Goal: Task Accomplishment & Management: Manage account settings

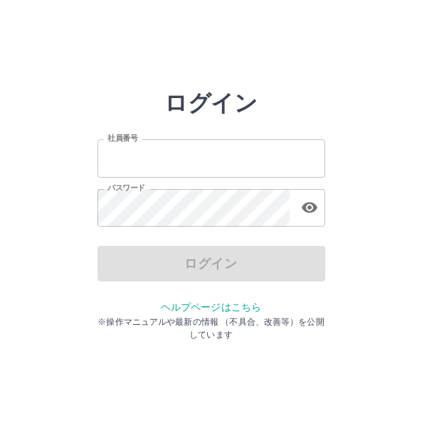
type input "*******"
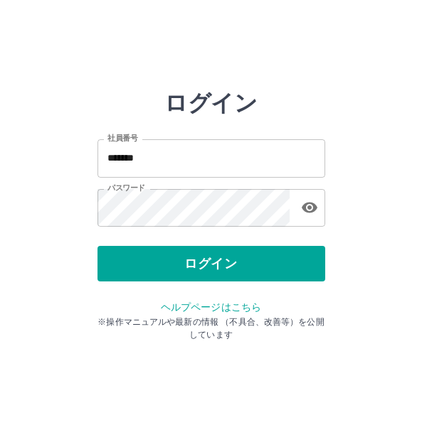
click at [222, 269] on div "ログイン" at bounding box center [211, 264] width 228 height 36
click at [222, 269] on button "ログイン" at bounding box center [211, 264] width 228 height 36
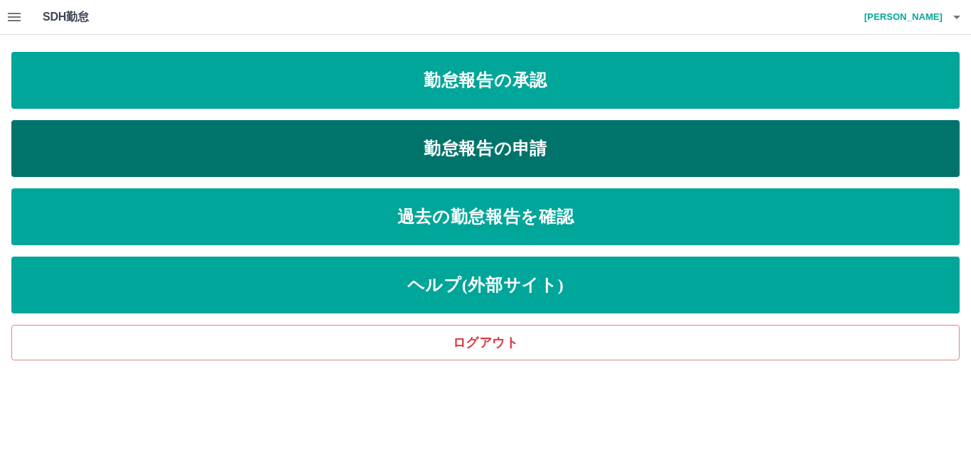
click at [421, 149] on link "勤怠報告の申請" at bounding box center [485, 148] width 949 height 57
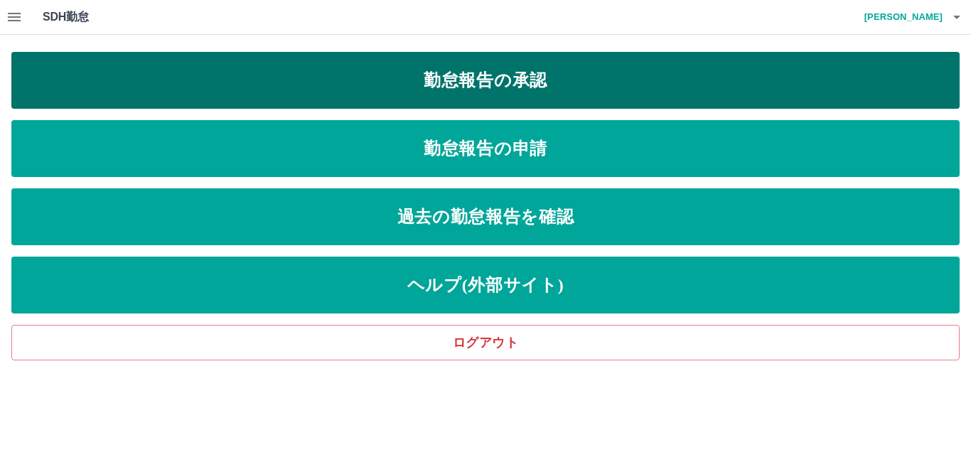
click at [421, 72] on link "勤怠報告の承認" at bounding box center [485, 80] width 949 height 57
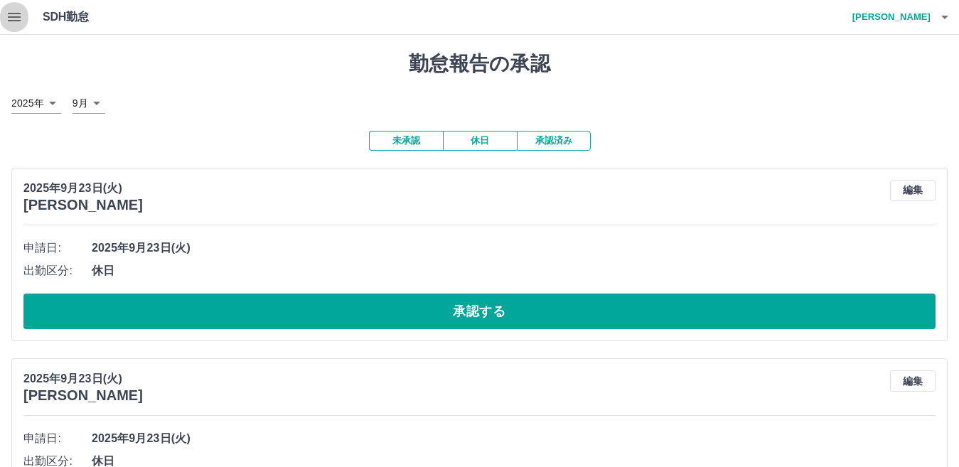
click at [12, 16] on icon "button" at bounding box center [14, 17] width 17 height 17
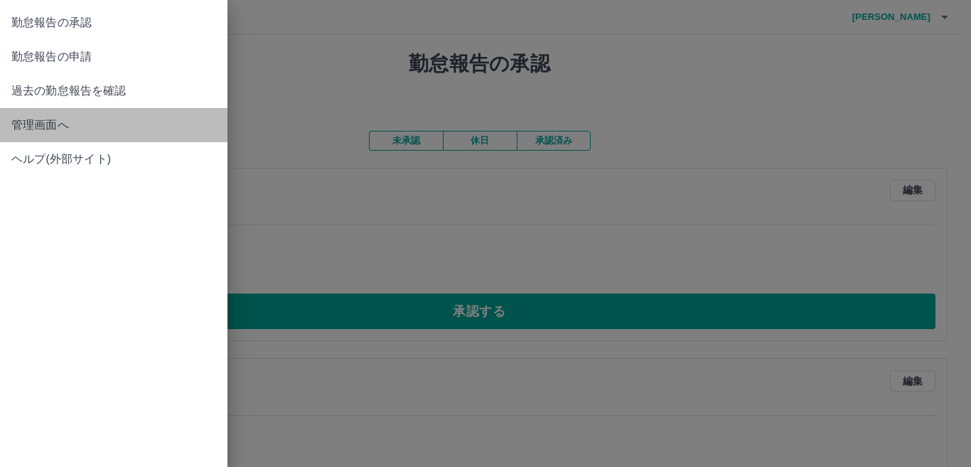
click at [37, 123] on span "管理画面へ" at bounding box center [113, 125] width 205 height 17
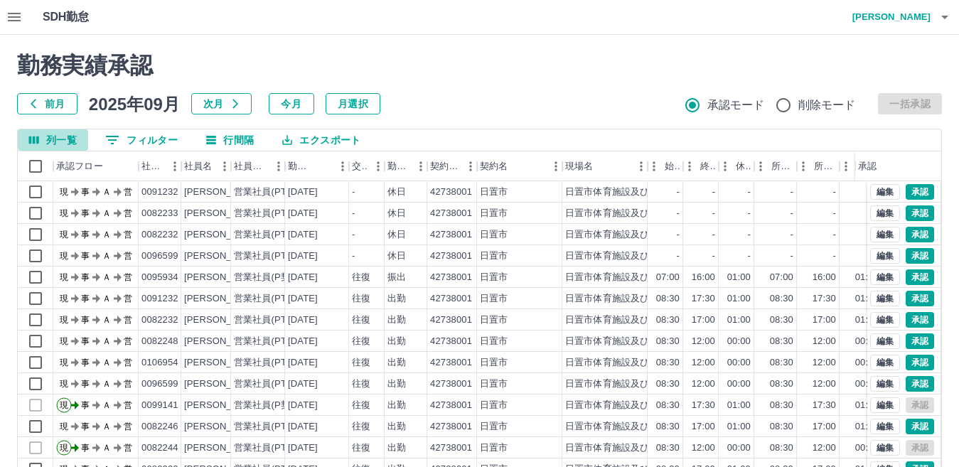
click at [39, 142] on icon "列選択" at bounding box center [34, 140] width 13 height 13
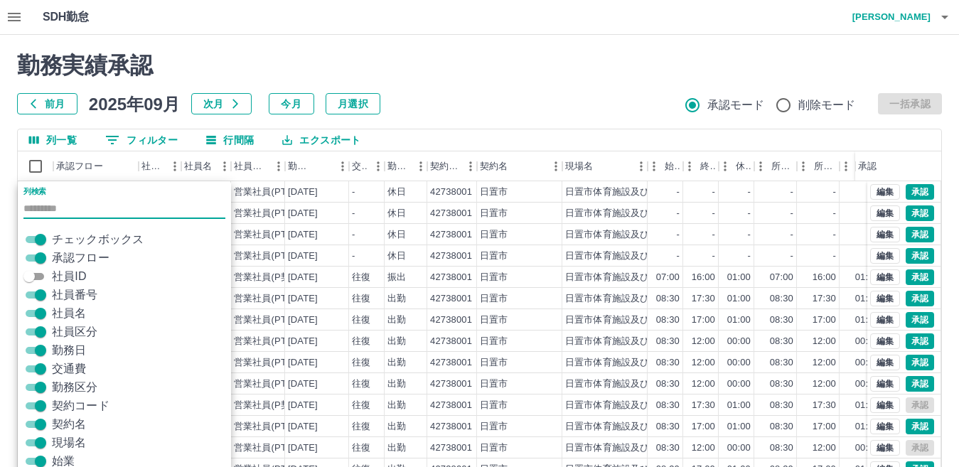
scroll to position [34, 0]
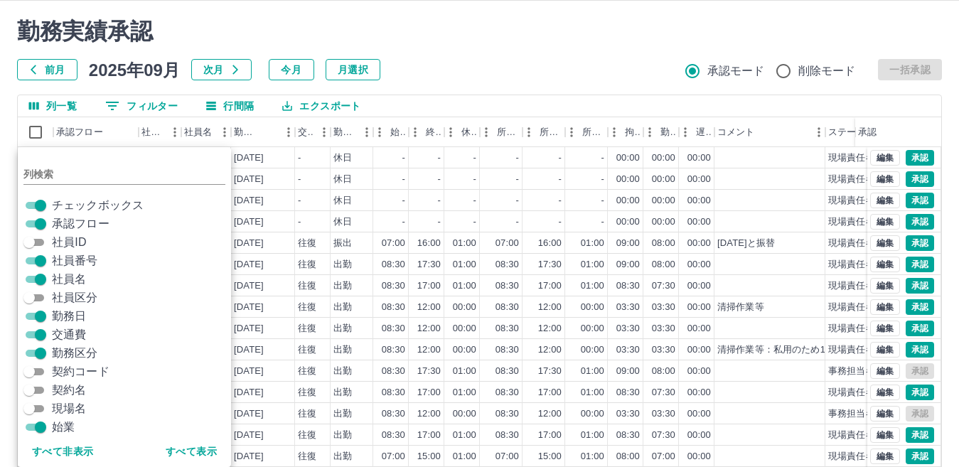
click at [421, 41] on h2 "勤務実績承認" at bounding box center [479, 31] width 925 height 27
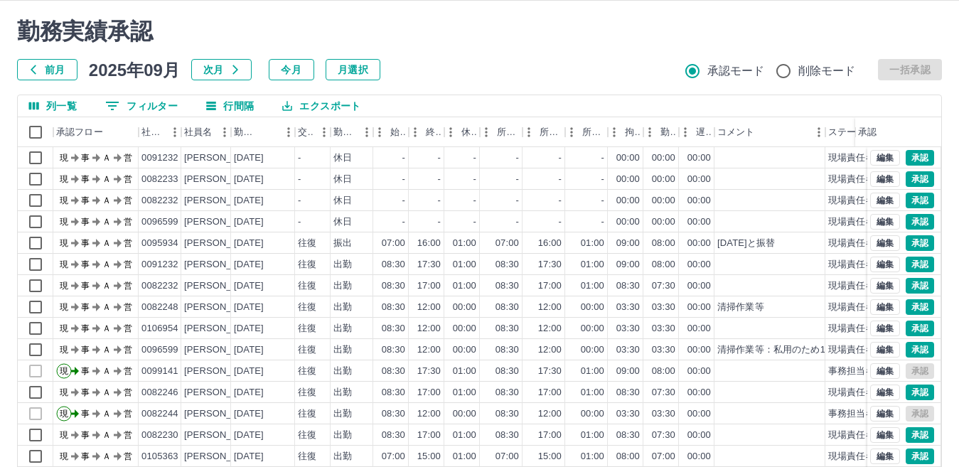
click at [235, 138] on div "社員名" at bounding box center [231, 132] width 17 height 30
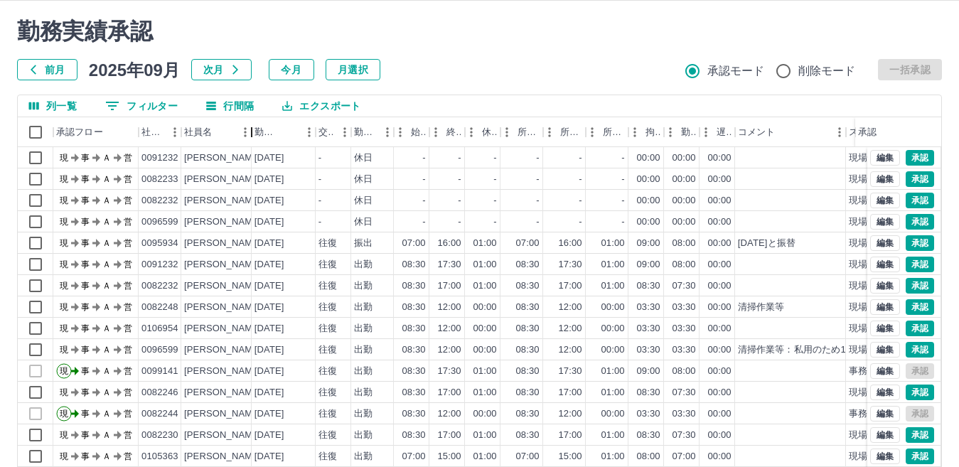
drag, startPoint x: 235, startPoint y: 138, endPoint x: 252, endPoint y: 137, distance: 17.8
click at [252, 137] on div "社員名" at bounding box center [251, 132] width 17 height 30
click at [240, 132] on icon "メニュー" at bounding box center [245, 132] width 14 height 14
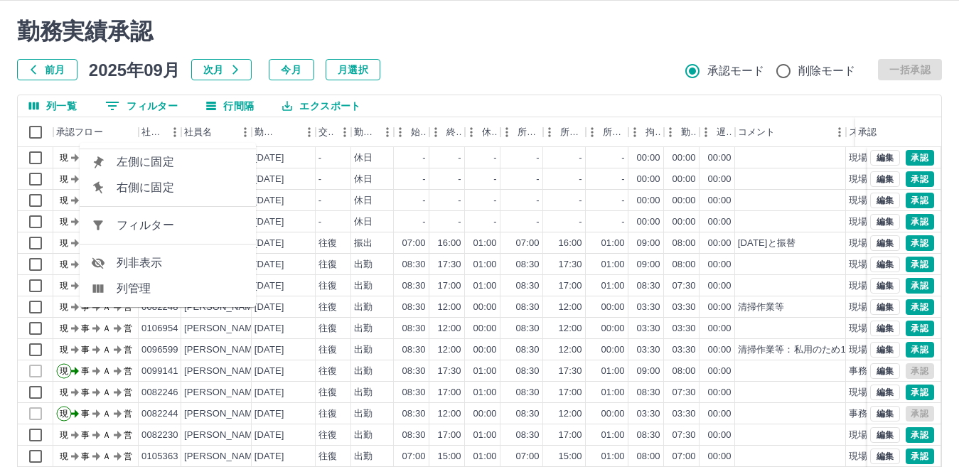
click at [154, 227] on span "フィルター" at bounding box center [181, 225] width 128 height 17
select select "**********"
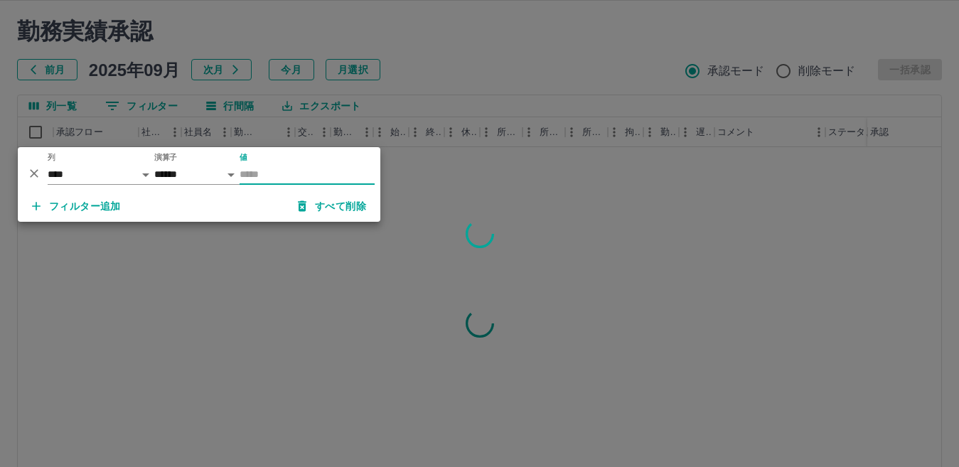
click at [270, 177] on input "値" at bounding box center [307, 174] width 135 height 21
type input "**"
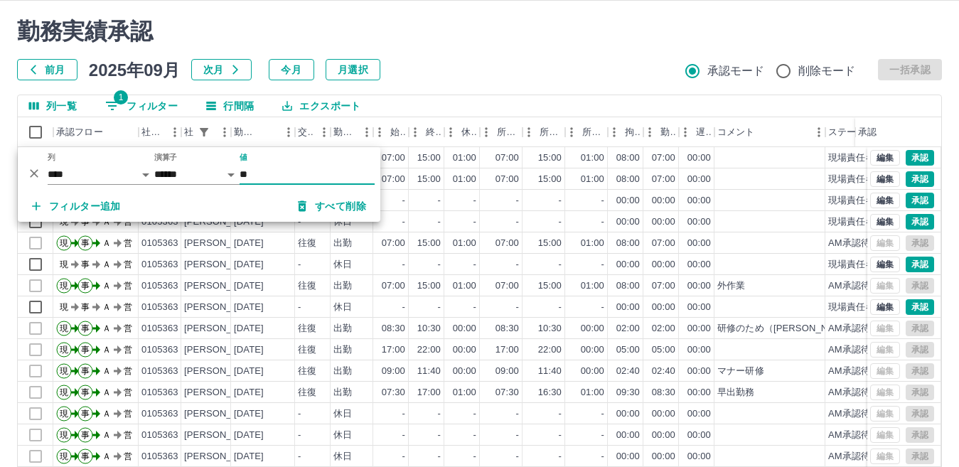
click at [421, 46] on div "勤務実績承認 前月 2025年09月 次月 今月 月選択 承認モード 削除モード 一括承認" at bounding box center [479, 49] width 925 height 63
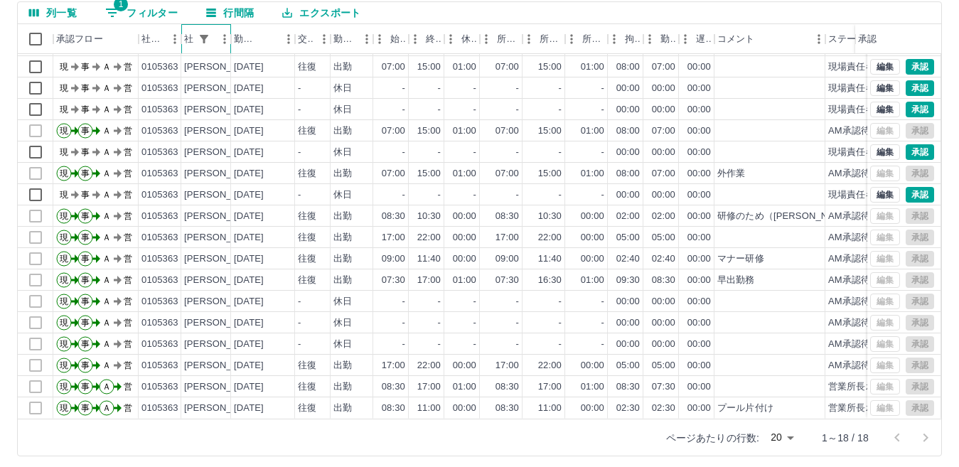
scroll to position [134, 0]
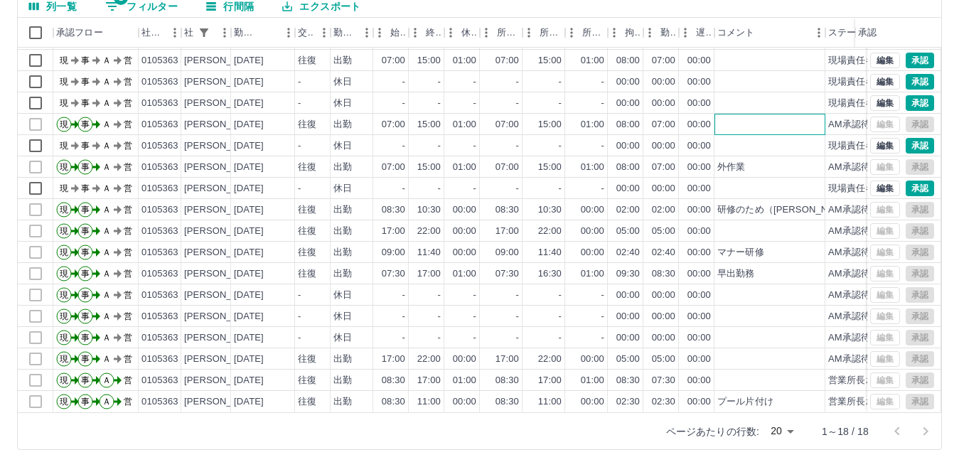
click at [421, 114] on div at bounding box center [770, 124] width 111 height 21
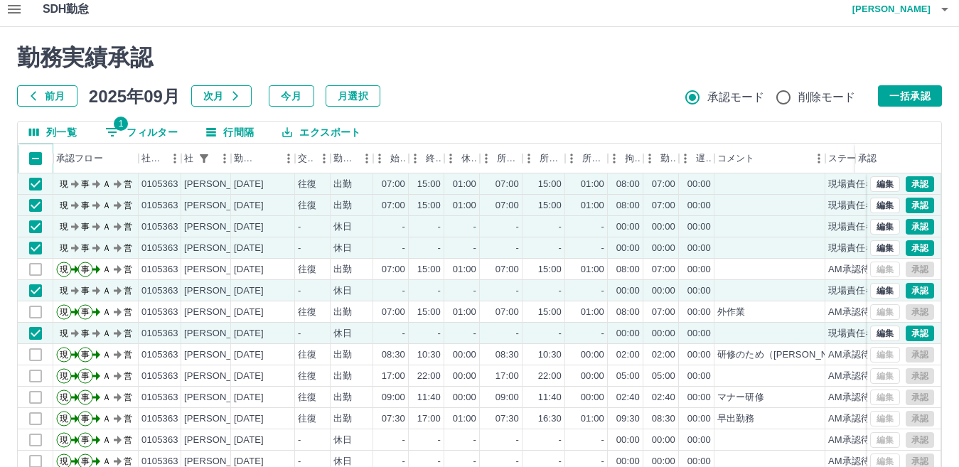
scroll to position [6, 0]
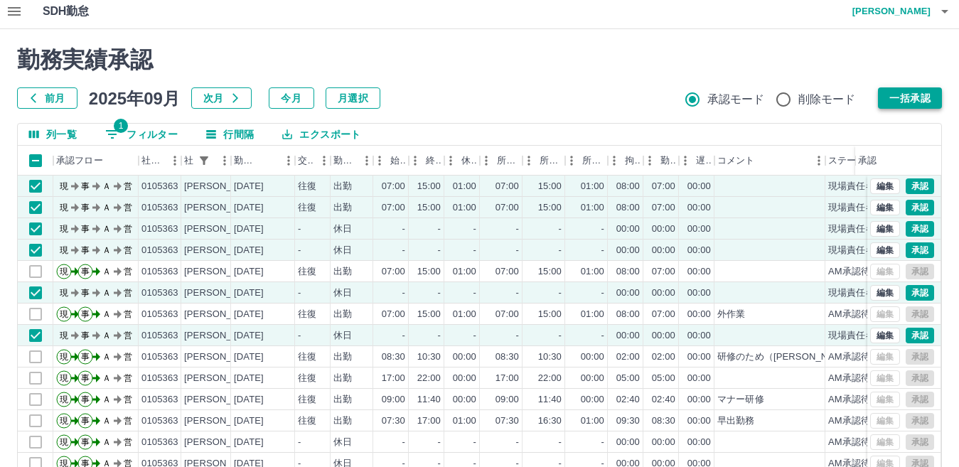
click at [421, 95] on button "一括承認" at bounding box center [910, 97] width 64 height 21
